Goal: Transaction & Acquisition: Subscribe to service/newsletter

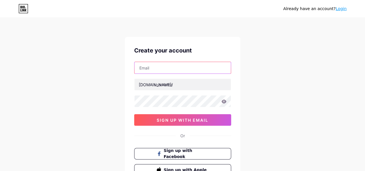
click at [159, 69] on input "text" at bounding box center [183, 68] width 96 height 12
paste input "[EMAIL_ADDRESS][DOMAIN_NAME]"
type input "[EMAIL_ADDRESS][DOMAIN_NAME]"
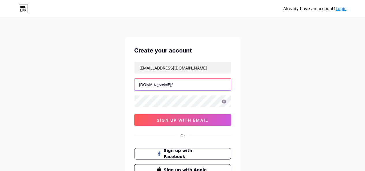
paste input "carrollsilvera"
type input "carrollsilvera"
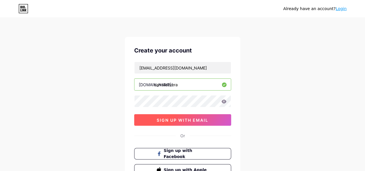
click at [178, 122] on span "sign up with email" at bounding box center [183, 120] width 52 height 5
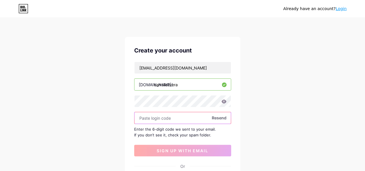
paste input "203807"
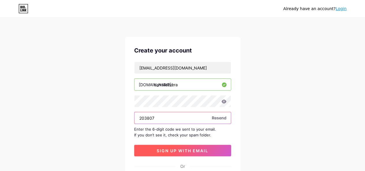
type input "203807"
click at [175, 148] on span "sign up with email" at bounding box center [183, 150] width 52 height 5
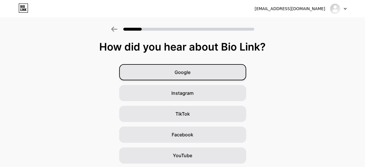
click at [168, 77] on div "Google" at bounding box center [182, 72] width 127 height 16
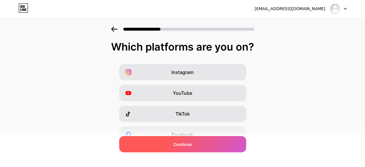
click at [185, 145] on span "Continue" at bounding box center [183, 144] width 18 height 6
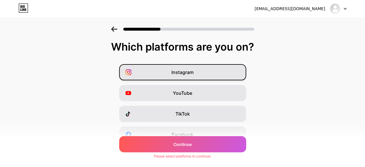
click at [166, 73] on div "Instagram" at bounding box center [182, 72] width 127 height 16
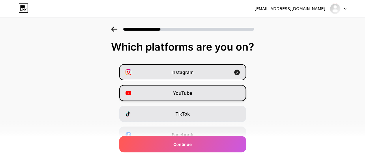
click at [166, 94] on div "YouTube" at bounding box center [182, 93] width 127 height 16
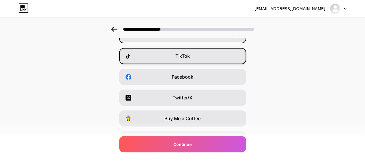
scroll to position [29, 0]
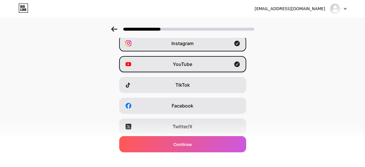
click at [165, 65] on div "YouTube" at bounding box center [182, 64] width 127 height 16
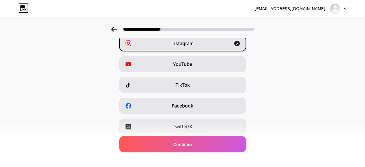
click at [170, 49] on div "Instagram" at bounding box center [182, 43] width 127 height 16
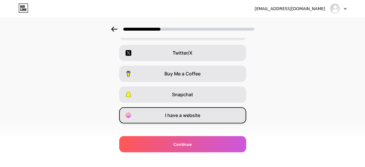
scroll to position [111, 0]
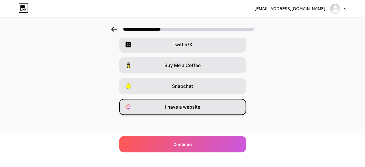
click at [167, 110] on span "I have a website" at bounding box center [182, 106] width 35 height 7
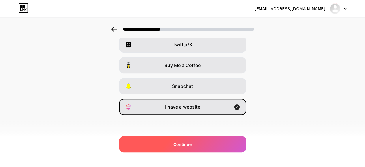
click at [171, 152] on div "Continue" at bounding box center [182, 144] width 127 height 16
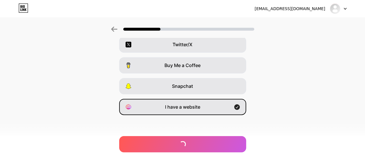
scroll to position [0, 0]
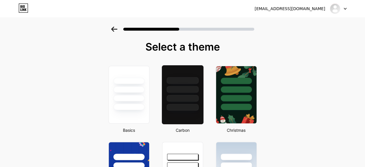
click at [182, 102] on div at bounding box center [183, 87] width 42 height 45
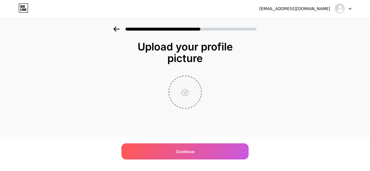
click at [176, 98] on input "file" at bounding box center [185, 92] width 32 height 32
type input "C:\fakepath\ab-ezgif.com-png-to-jpg-converter.png"
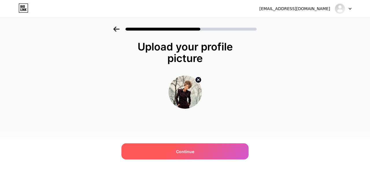
click at [172, 151] on div "Continue" at bounding box center [184, 152] width 127 height 16
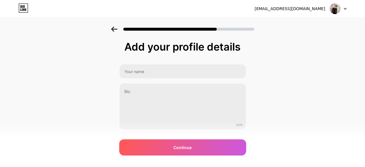
click at [156, 80] on div "0/255" at bounding box center [182, 97] width 127 height 66
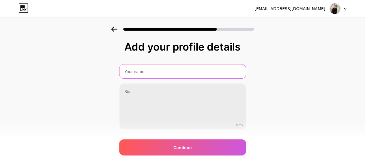
click at [153, 72] on input "text" at bounding box center [183, 71] width 127 height 14
paste input "Carroll Silvera"
type input "Carroll Silvera"
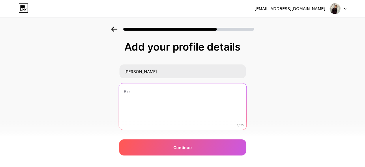
paste textarea "Author Carroll Silvera is a passionate storyteller known for writing powerful a…"
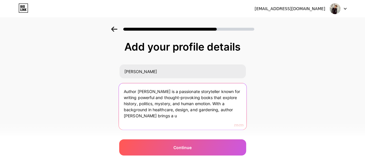
drag, startPoint x: 188, startPoint y: 115, endPoint x: 218, endPoint y: 105, distance: 32.4
click at [217, 105] on textarea "Author Carroll Silvera is a passionate storyteller known for writing powerful a…" at bounding box center [183, 106] width 128 height 47
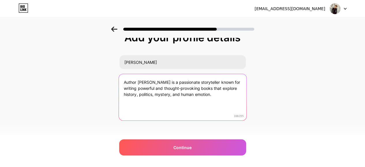
scroll to position [14, 0]
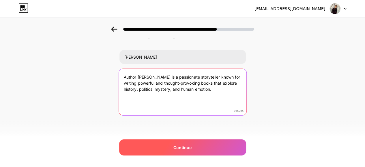
type textarea "Author Carroll Silvera is a passionate storyteller known for writing powerful a…"
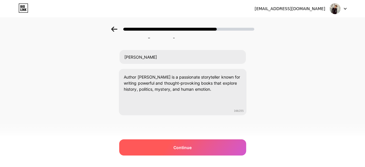
click at [179, 154] on div "Continue" at bounding box center [182, 147] width 127 height 16
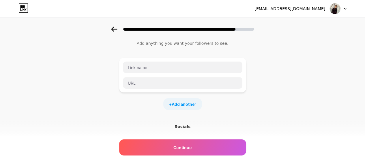
scroll to position [0, 0]
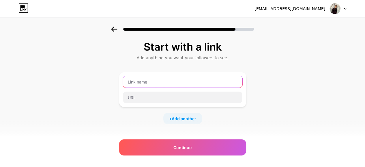
click at [144, 87] on input "text" at bounding box center [183, 82] width 120 height 12
paste input "https://authorcarrollsilvera.com/"
type input "https://authorcarrollsilvera.com/"
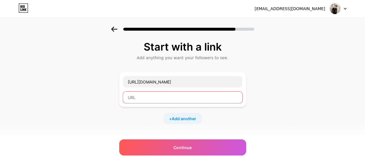
paste input "Author Carroll Silvera"
type input "Author Carroll Silvera"
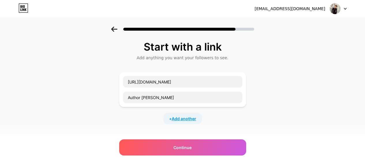
click at [176, 117] on span "Add another" at bounding box center [184, 119] width 25 height 6
click at [146, 120] on input "text" at bounding box center [183, 122] width 120 height 12
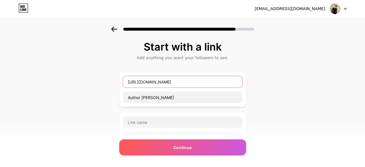
drag, startPoint x: 191, startPoint y: 81, endPoint x: 109, endPoint y: 80, distance: 82.0
click at [109, 80] on div "Start with a link Add anything you want your followers to see. https://authorca…" at bounding box center [182, 149] width 365 height 244
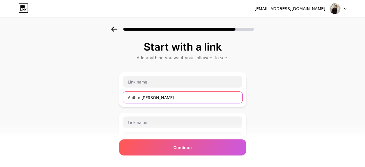
click at [168, 97] on input "Author Carroll Silvera" at bounding box center [183, 98] width 120 height 12
paste input "https://authorcarrollsilvera.com/"
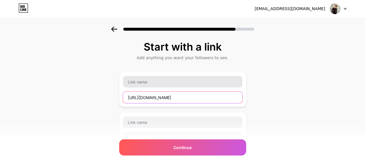
type input "https://authorcarrollsilvera.com/"
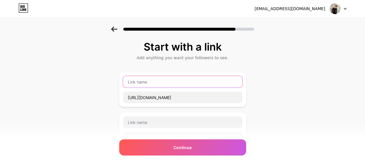
click at [165, 87] on input "text" at bounding box center [183, 82] width 120 height 12
paste input "Author Carroll Silvera"
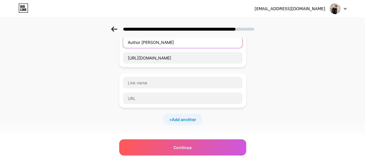
scroll to position [58, 0]
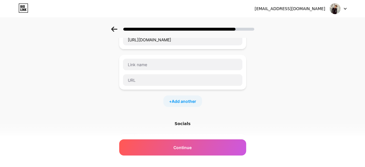
type input "Author Carroll Silvera"
click at [150, 72] on div at bounding box center [183, 72] width 120 height 28
click at [154, 64] on input "text" at bounding box center [183, 65] width 120 height 12
click at [162, 80] on input "text" at bounding box center [183, 80] width 120 height 12
paste input "https://www.pinterest.com/carrolsilvera/"
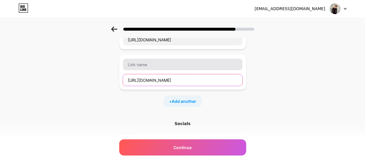
type input "https://www.pinterest.com/carrolsilvera/"
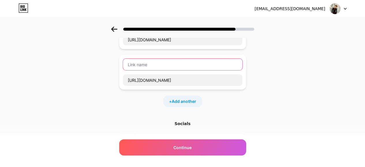
click at [162, 64] on input "text" at bounding box center [183, 65] width 120 height 12
paste input "Pinterest"
type input "Pinterest"
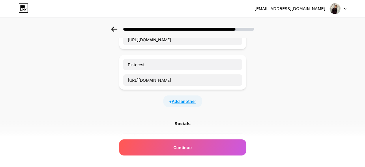
click at [176, 102] on span "Add another" at bounding box center [184, 101] width 25 height 6
click at [149, 104] on input "text" at bounding box center [183, 105] width 120 height 12
click at [145, 119] on input "text" at bounding box center [183, 121] width 120 height 12
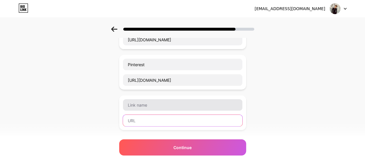
paste input "https://www.linkcentre.com/profile/carrolsilvera/"
type input "https://www.linkcentre.com/profile/carrolsilvera/"
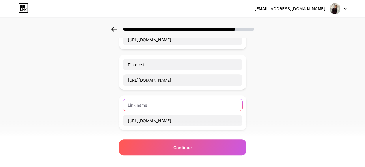
click at [148, 100] on input "text" at bounding box center [183, 105] width 120 height 12
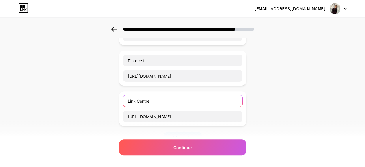
scroll to position [116, 0]
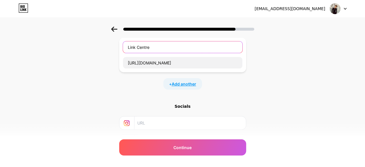
type input "Link Centre"
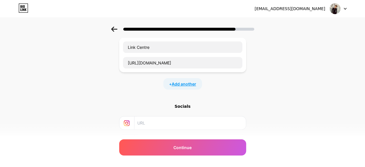
click at [178, 81] on span "Add another" at bounding box center [184, 84] width 25 height 6
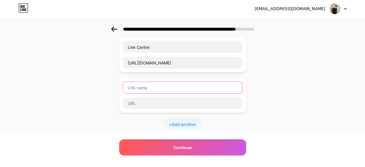
click at [147, 82] on input "text" at bounding box center [183, 88] width 120 height 12
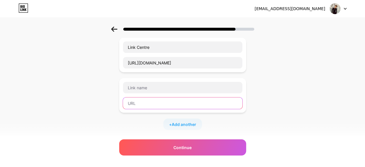
click at [154, 103] on input "text" at bounding box center [183, 103] width 120 height 12
paste input "https://linktr.ee/authorcarrolsilvera"
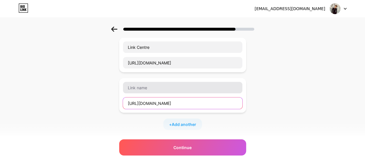
type input "https://linktr.ee/authorcarrolsilvera"
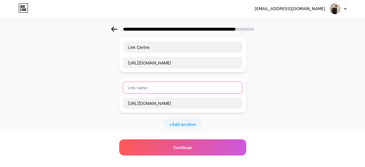
click at [143, 85] on input "text" at bounding box center [183, 88] width 120 height 12
click at [138, 85] on input "Linktree" at bounding box center [183, 88] width 120 height 12
type input "Linktree"
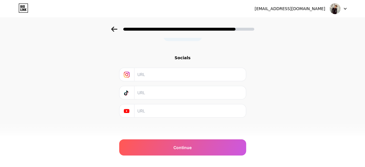
scroll to position [205, 0]
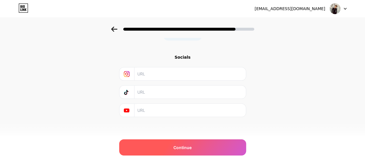
click at [160, 151] on div "Continue" at bounding box center [182, 147] width 127 height 16
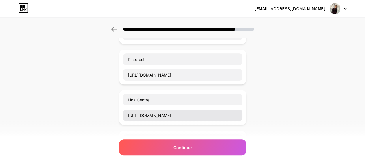
scroll to position [0, 0]
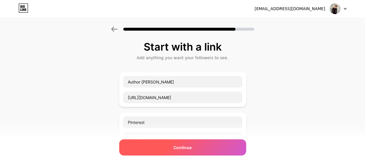
click at [187, 151] on div "Continue" at bounding box center [182, 147] width 127 height 16
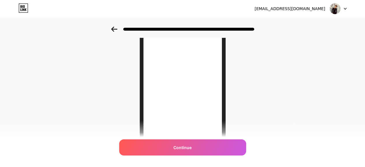
scroll to position [31, 0]
click at [331, 12] on span at bounding box center [335, 8] width 11 height 11
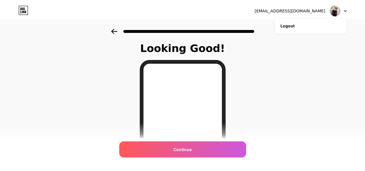
scroll to position [0, 0]
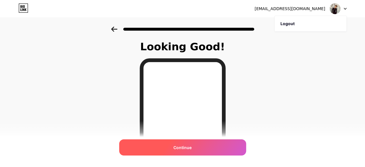
click at [188, 150] on div "Continue" at bounding box center [182, 147] width 127 height 16
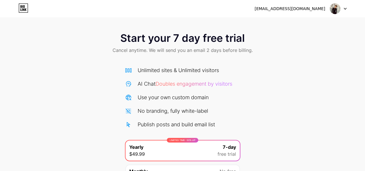
click at [22, 8] on icon at bounding box center [23, 7] width 10 height 9
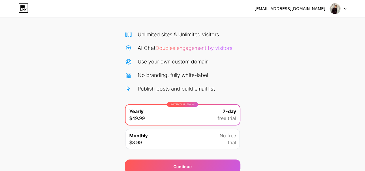
scroll to position [61, 0]
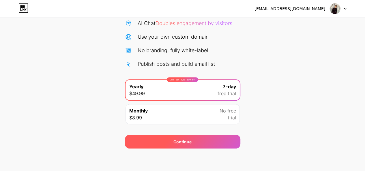
click at [195, 143] on div "Continue" at bounding box center [183, 142] width 116 height 14
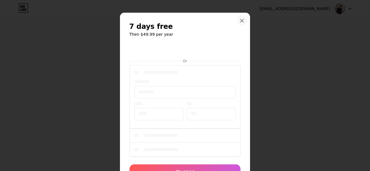
click at [240, 20] on icon at bounding box center [241, 20] width 3 height 3
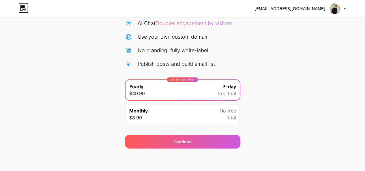
scroll to position [0, 0]
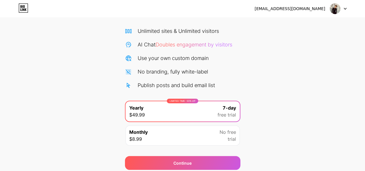
scroll to position [61, 0]
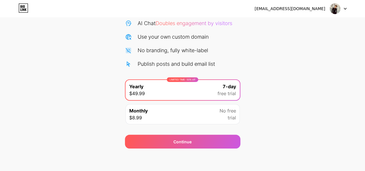
click at [165, 113] on div "Monthly $8.99 No free trial" at bounding box center [183, 114] width 114 height 20
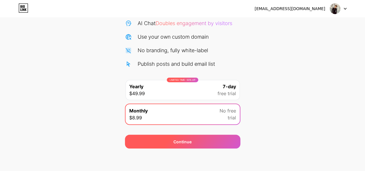
click at [166, 140] on div "Continue" at bounding box center [183, 142] width 116 height 14
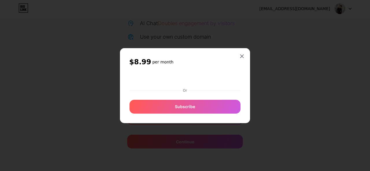
click at [197, 94] on div at bounding box center [184, 94] width 111 height 1
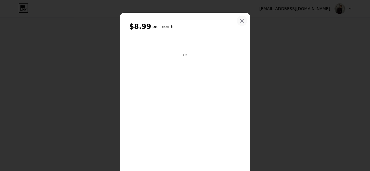
click at [242, 20] on div at bounding box center [242, 21] width 10 height 10
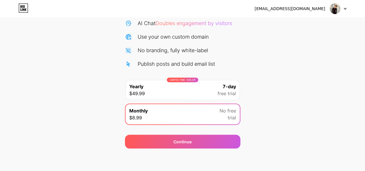
click at [176, 93] on div "LIMITED TIME : 50% off Yearly $49.99 7-day free trial" at bounding box center [183, 90] width 114 height 20
